Goal: Check status

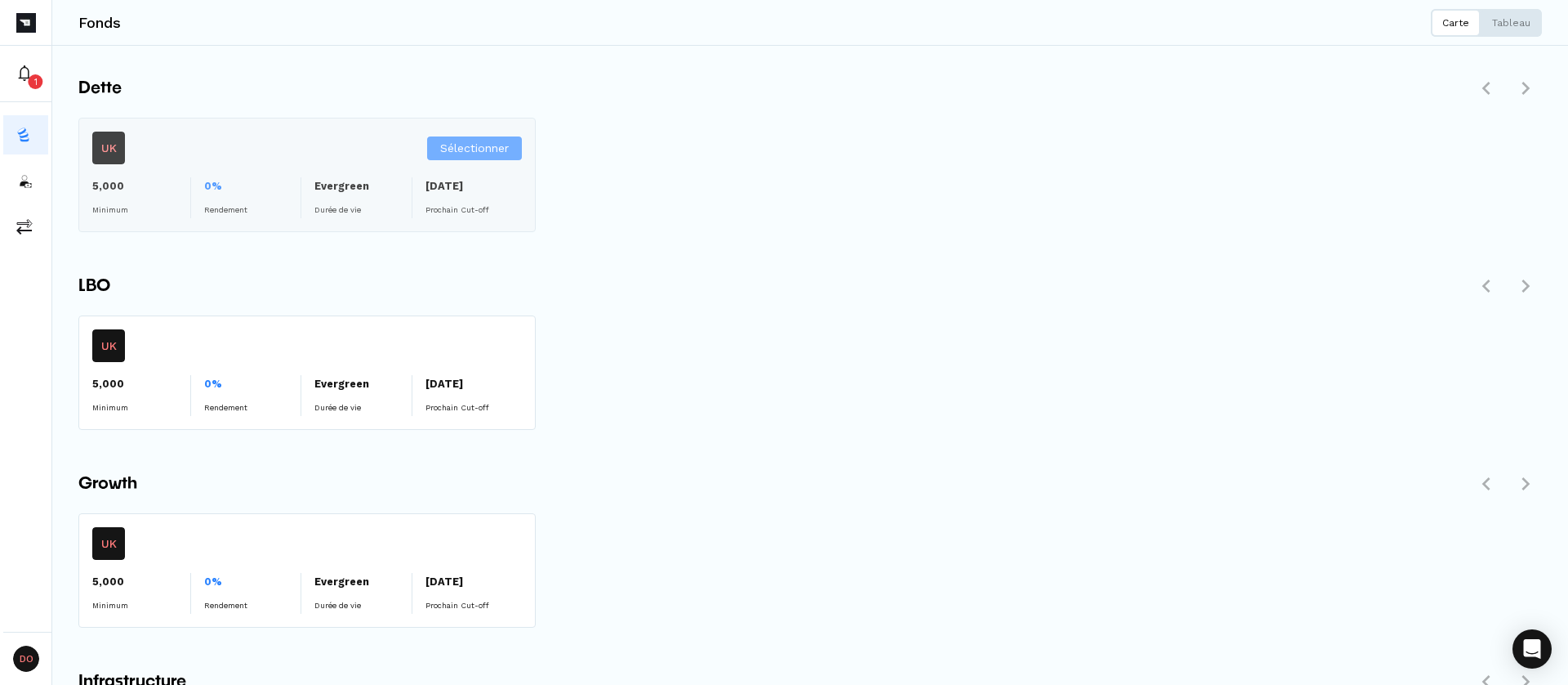
click at [460, 154] on span "Sélectionner" at bounding box center [474, 148] width 69 height 17
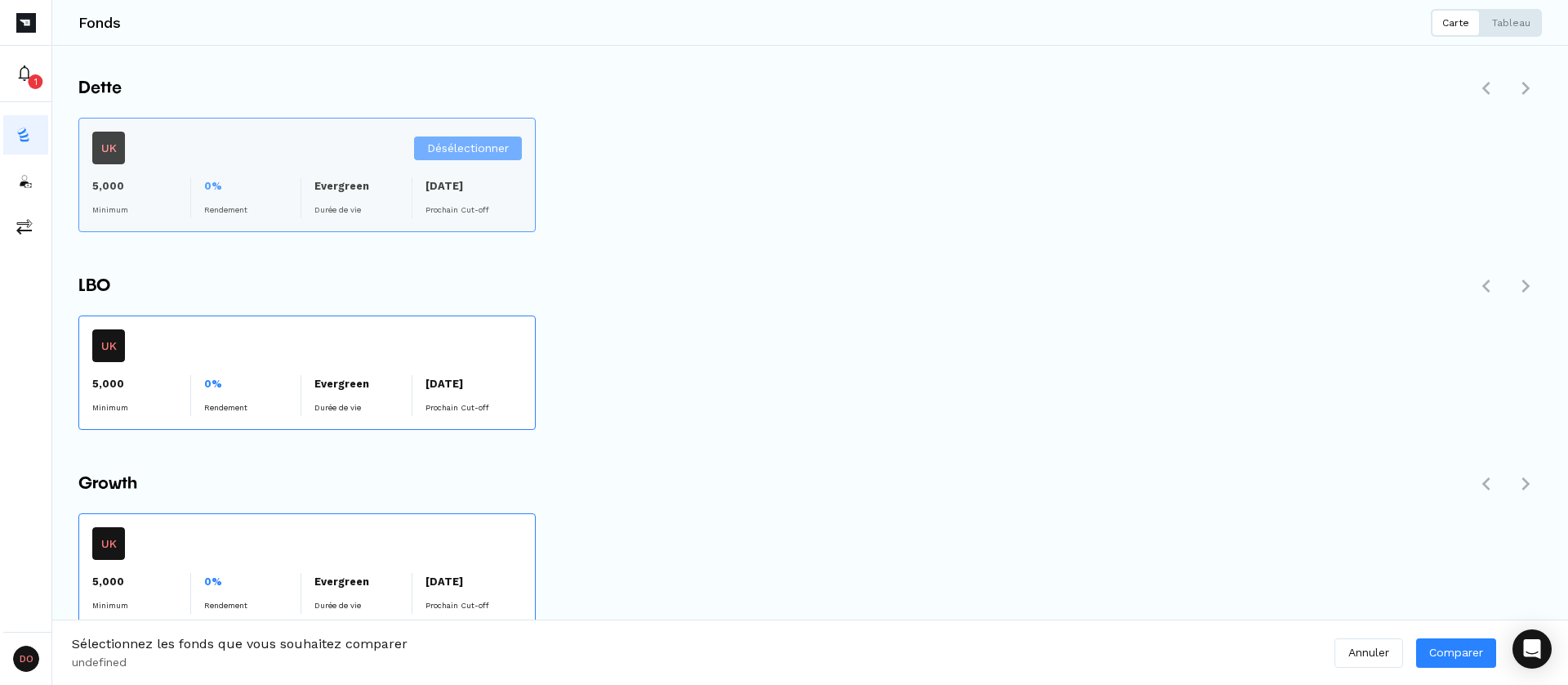
click at [489, 148] on span "Désélectionner" at bounding box center [468, 148] width 81 height 17
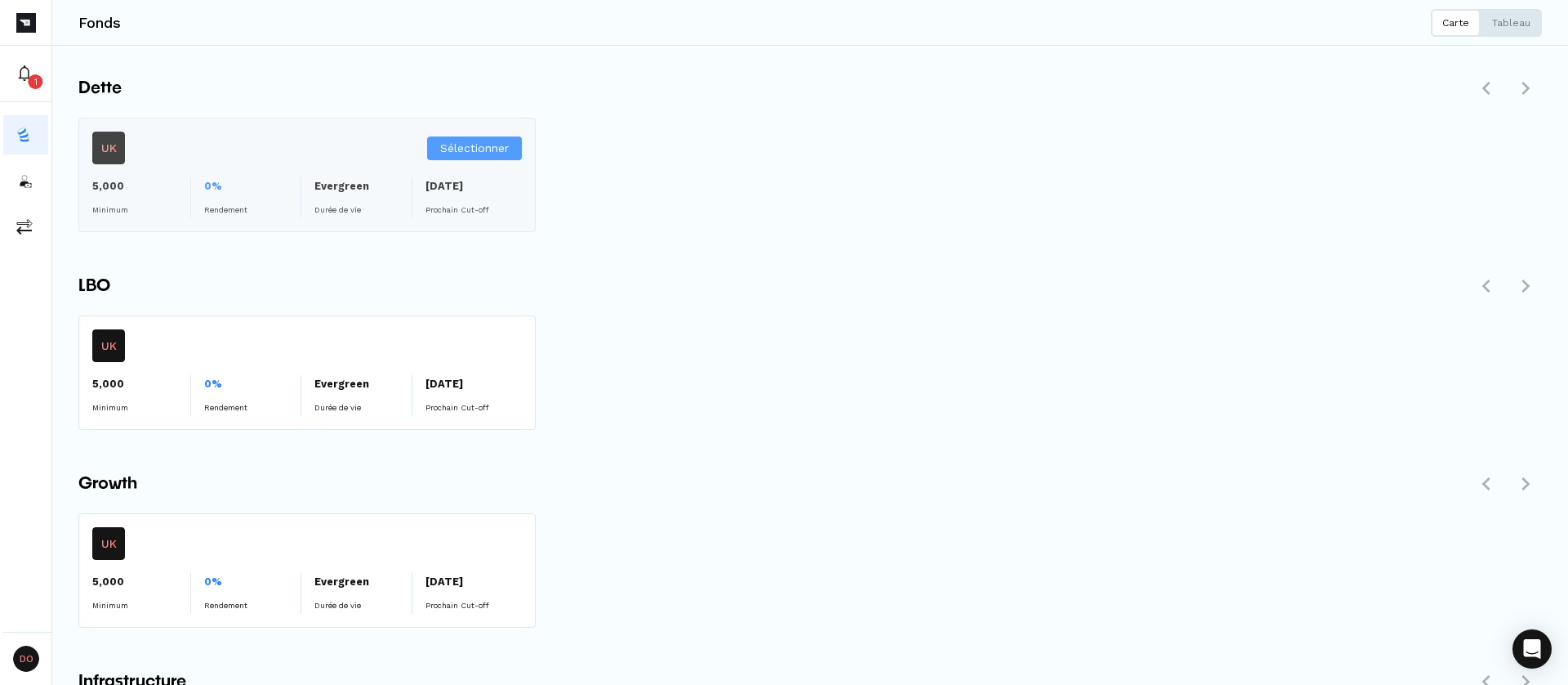
click at [307, 136] on div "Sélectionner" at bounding box center [307, 175] width 455 height 113
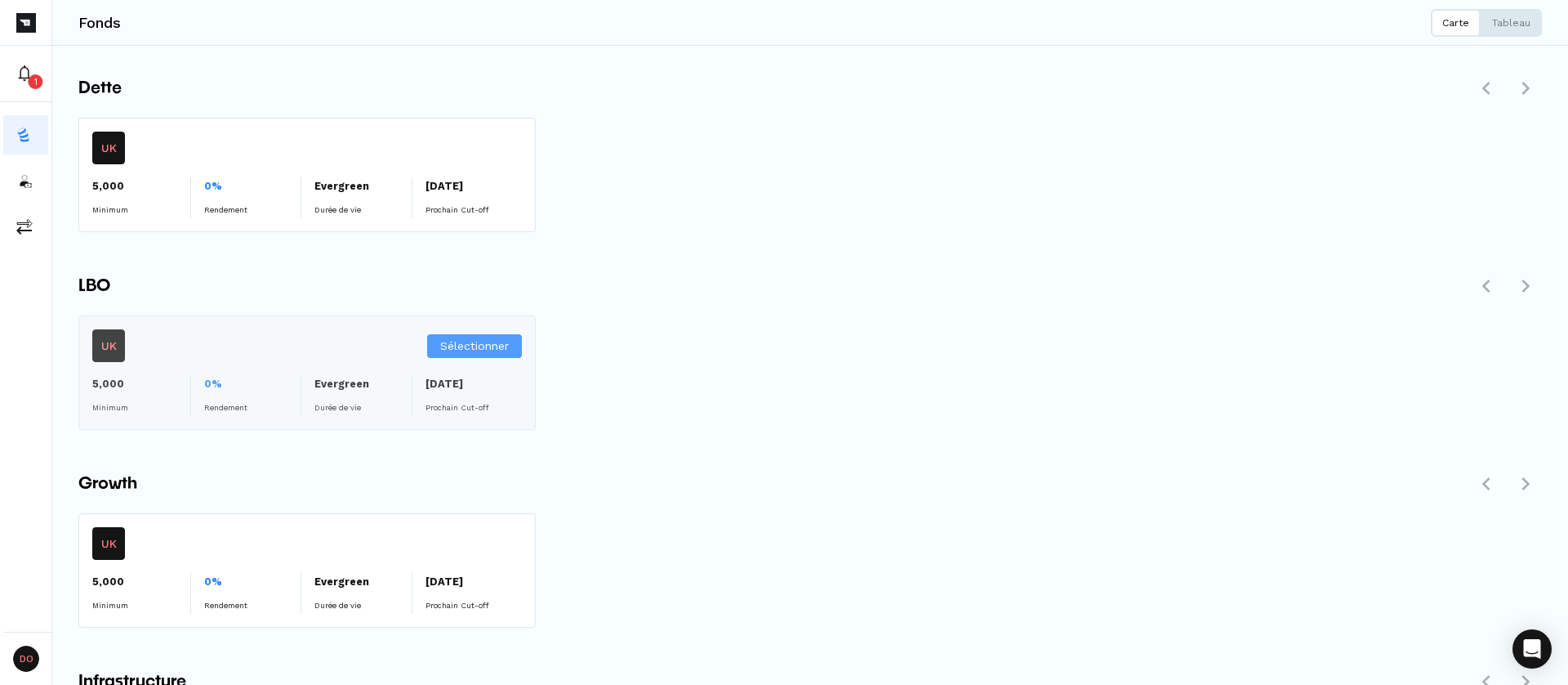
click at [332, 333] on div "Sélectionner" at bounding box center [307, 372] width 455 height 113
